Goal: Information Seeking & Learning: Learn about a topic

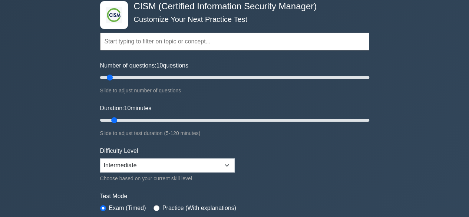
scroll to position [74, 0]
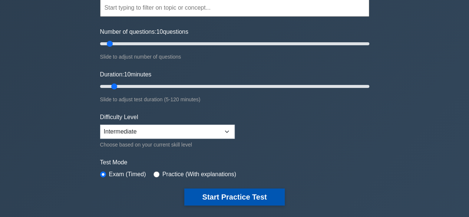
click at [249, 196] on button "Start Practice Test" at bounding box center [234, 196] width 100 height 17
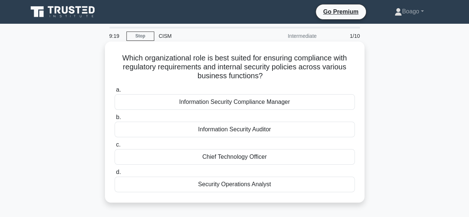
click at [163, 105] on div "Information Security Compliance Manager" at bounding box center [234, 102] width 240 height 16
click at [114, 92] on input "a. Information Security Compliance Manager" at bounding box center [114, 89] width 0 height 5
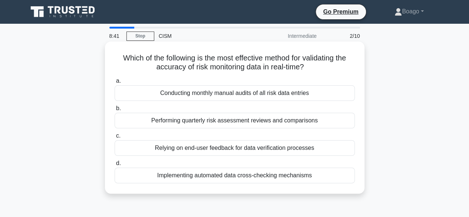
click at [224, 176] on div "Implementing automated data cross-checking mechanisms" at bounding box center [234, 175] width 240 height 16
click at [114, 166] on input "d. Implementing automated data cross-checking mechanisms" at bounding box center [114, 163] width 0 height 5
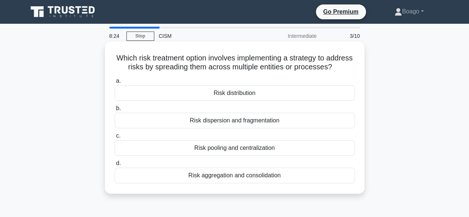
click at [238, 100] on div "Risk distribution" at bounding box center [234, 93] width 240 height 16
click at [114, 83] on input "a. Risk distribution" at bounding box center [114, 81] width 0 height 5
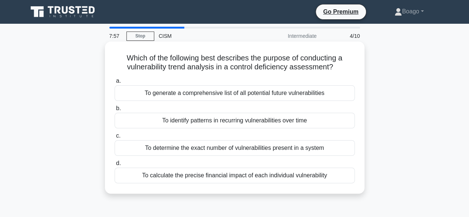
click at [208, 123] on div "To identify patterns in recurring vulnerabilities over time" at bounding box center [234, 121] width 240 height 16
click at [114, 111] on input "b. To identify patterns in recurring vulnerabilities over time" at bounding box center [114, 108] width 0 height 5
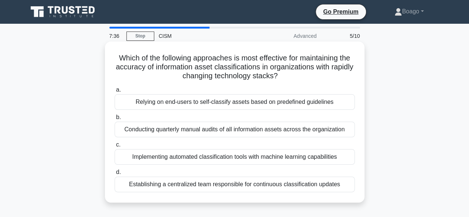
click at [226, 156] on div "Implementing automated classification tools with machine learning capabilities" at bounding box center [234, 157] width 240 height 16
click at [114, 147] on input "c. Implementing automated classification tools with machine learning capabiliti…" at bounding box center [114, 144] width 0 height 5
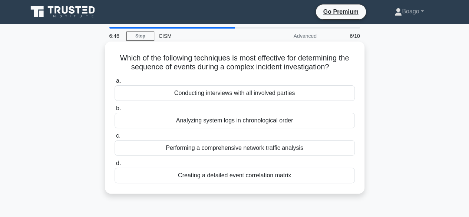
click at [229, 121] on div "Analyzing system logs in chronological order" at bounding box center [234, 121] width 240 height 16
click at [114, 111] on input "b. Analyzing system logs in chronological order" at bounding box center [114, 108] width 0 height 5
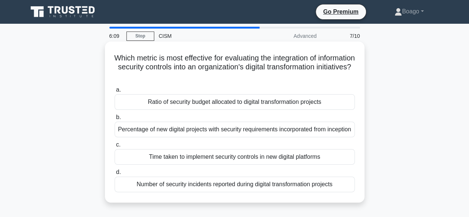
click at [241, 192] on div "Number of security incidents reported during digital transformation projects" at bounding box center [234, 184] width 240 height 16
click at [114, 174] on input "d. Number of security incidents reported during digital transformation projects" at bounding box center [114, 172] width 0 height 5
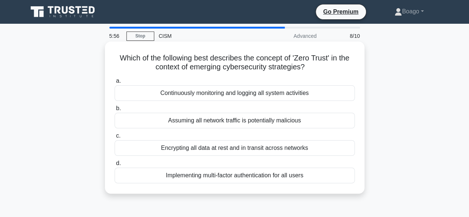
click at [209, 119] on div "Assuming all network traffic is potentially malicious" at bounding box center [234, 121] width 240 height 16
click at [114, 111] on input "b. Assuming all network traffic is potentially malicious" at bounding box center [114, 108] width 0 height 5
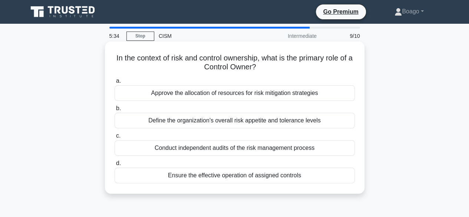
click at [227, 121] on div "Define the organization's overall risk appetite and tolerance levels" at bounding box center [234, 121] width 240 height 16
click at [114, 111] on input "b. Define the organization's overall risk appetite and tolerance levels" at bounding box center [114, 108] width 0 height 5
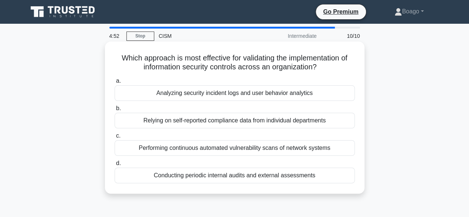
click at [211, 178] on div "Conducting periodic internal audits and external assessments" at bounding box center [234, 175] width 240 height 16
click at [114, 166] on input "d. Conducting periodic internal audits and external assessments" at bounding box center [114, 163] width 0 height 5
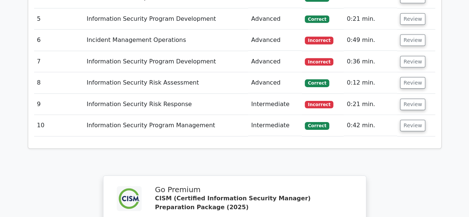
scroll to position [1074, 0]
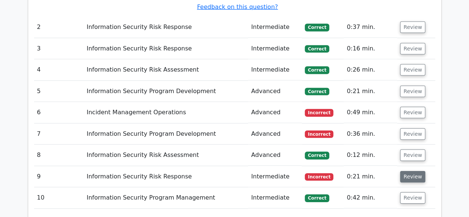
click at [410, 171] on button "Review" at bounding box center [412, 176] width 25 height 11
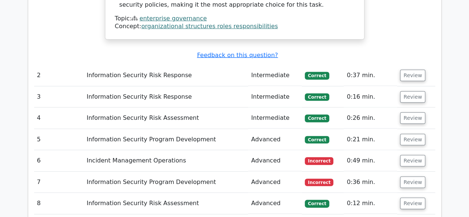
scroll to position [1000, 0]
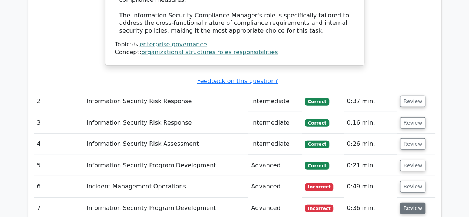
click at [409, 202] on button "Review" at bounding box center [412, 207] width 25 height 11
click at [409, 181] on button "Review" at bounding box center [412, 186] width 25 height 11
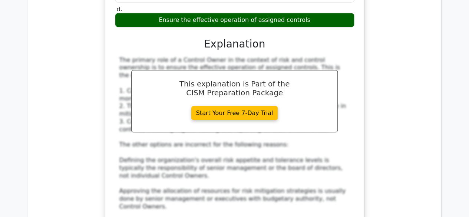
scroll to position [2296, 0]
